Goal: Navigation & Orientation: Find specific page/section

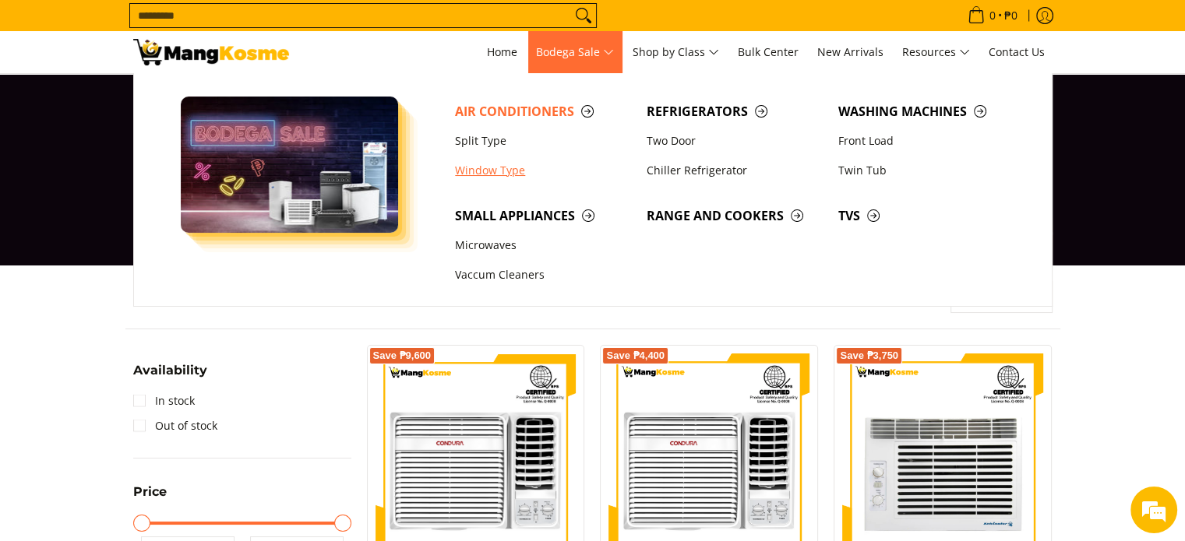
click at [491, 170] on link "Window Type" at bounding box center [543, 171] width 192 height 30
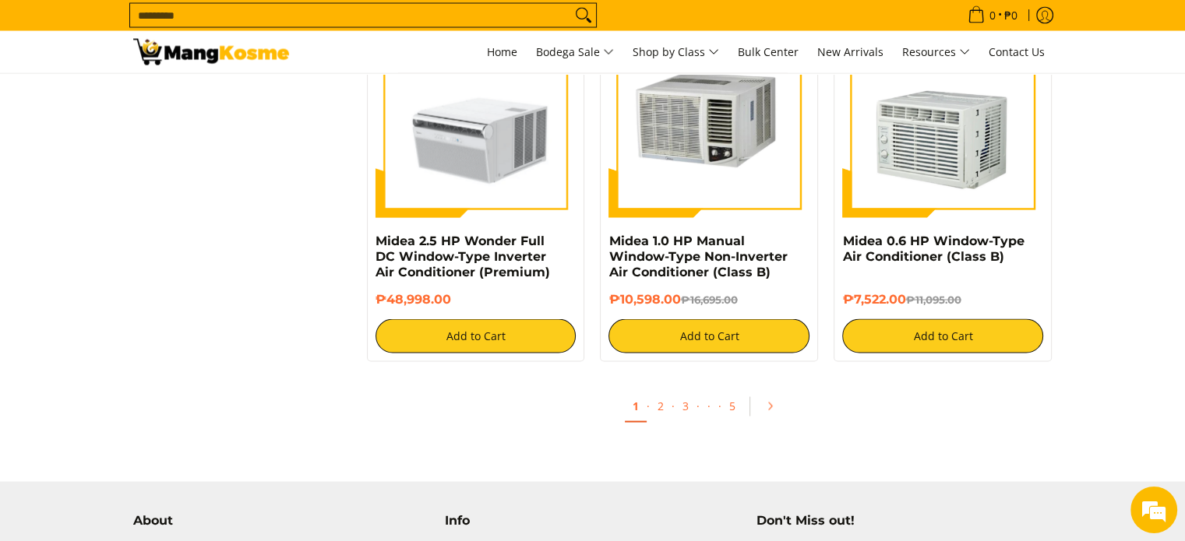
scroll to position [3064, 0]
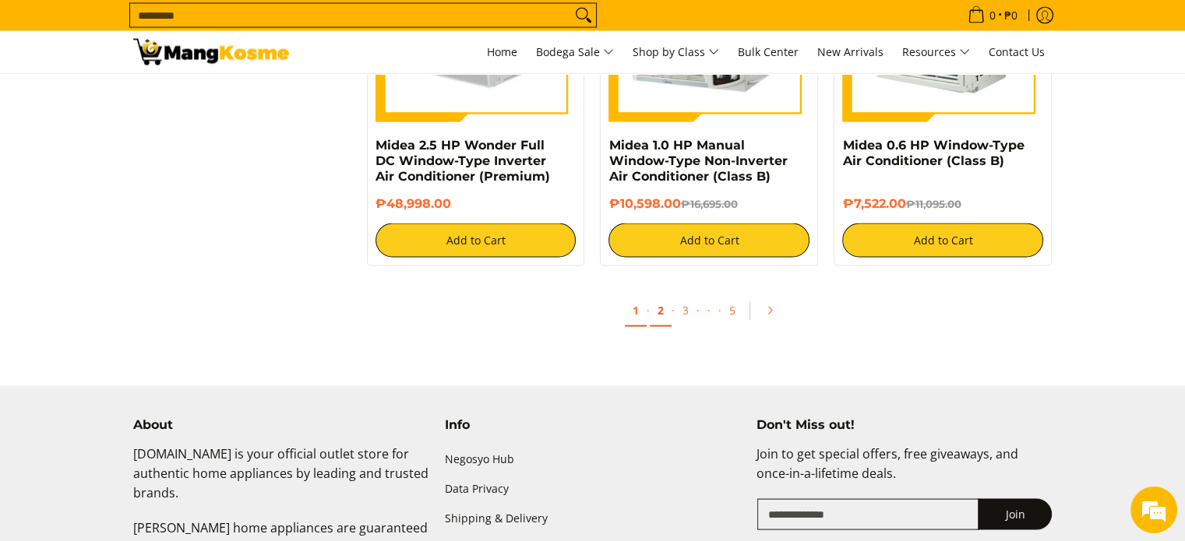
click at [655, 315] on link "2" at bounding box center [661, 311] width 22 height 32
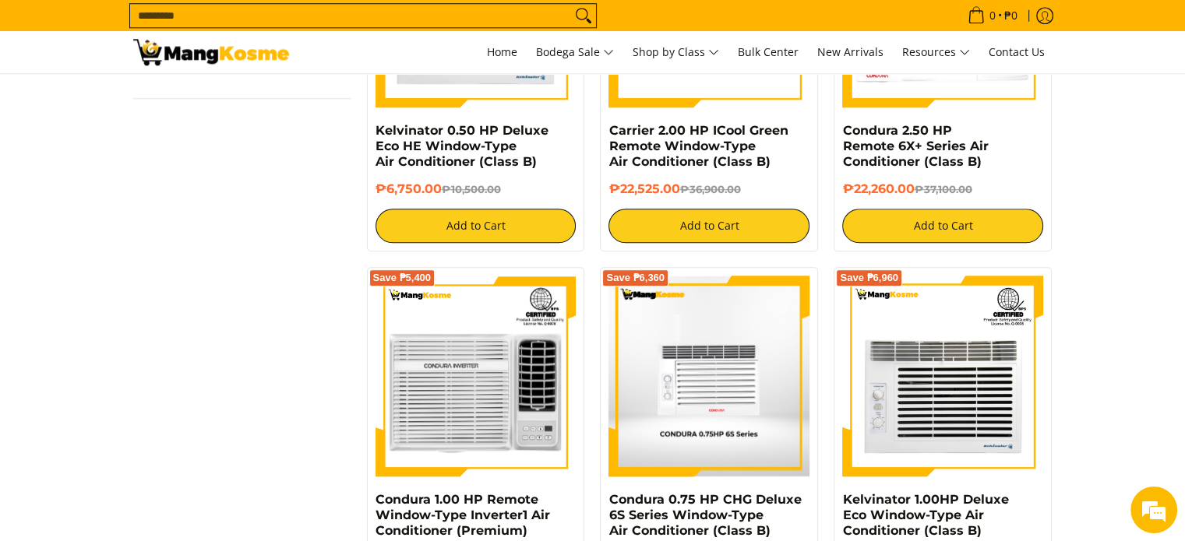
scroll to position [1558, 0]
